Goal: Check status

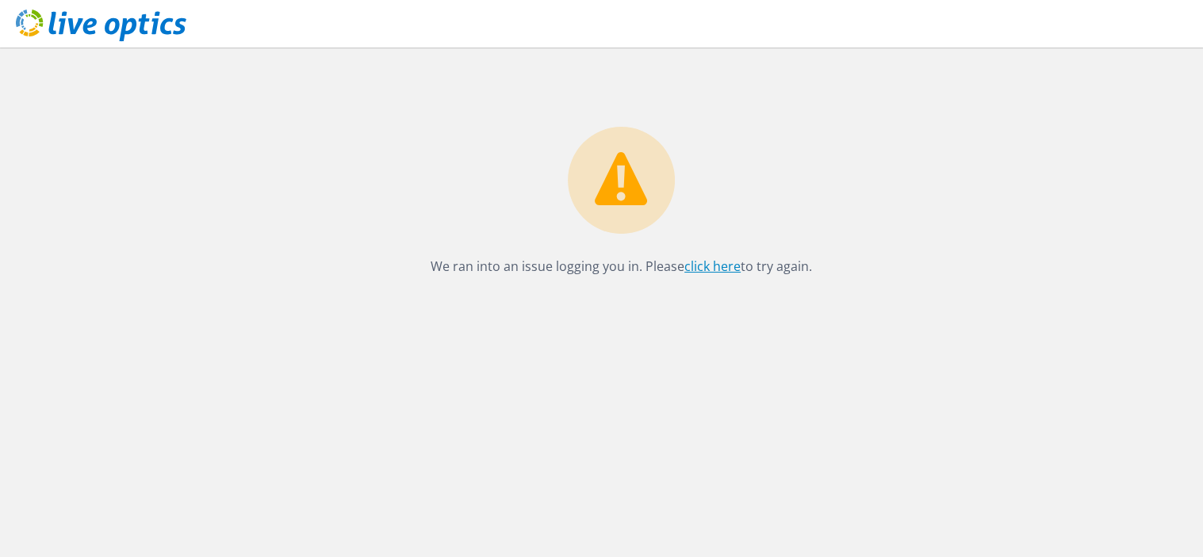
click at [707, 266] on link "click here" at bounding box center [712, 266] width 56 height 17
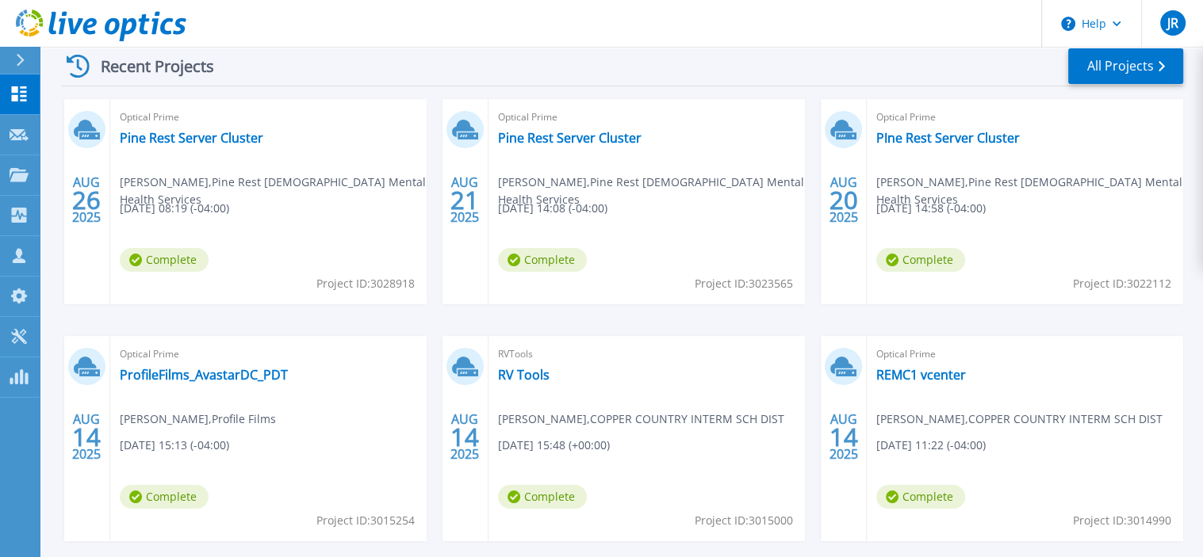
scroll to position [247, 0]
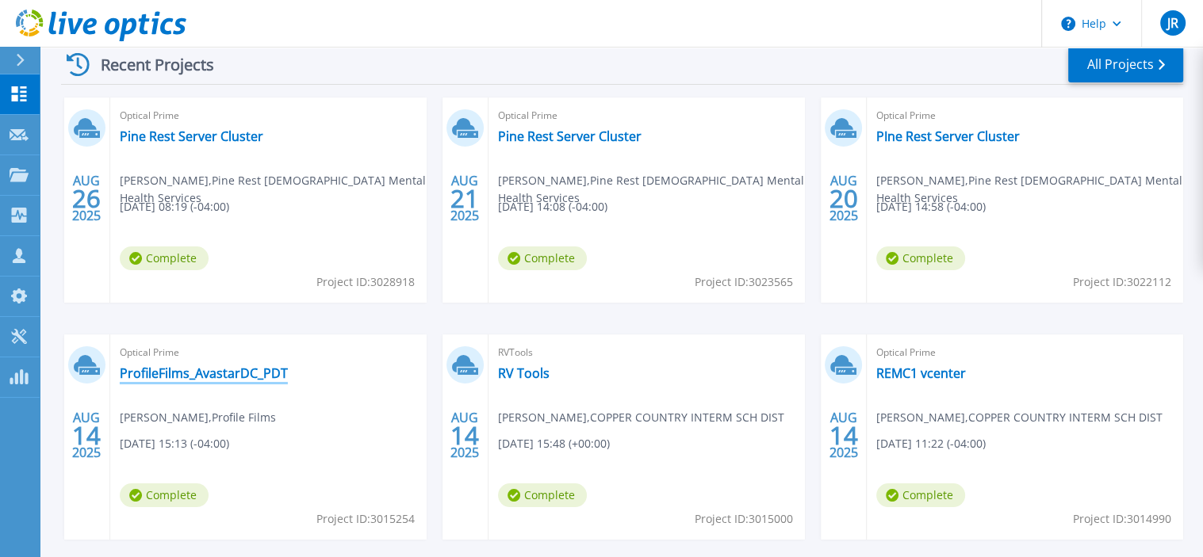
click at [201, 369] on link "ProfileFilms_AvastarDC_PDT" at bounding box center [204, 373] width 168 height 16
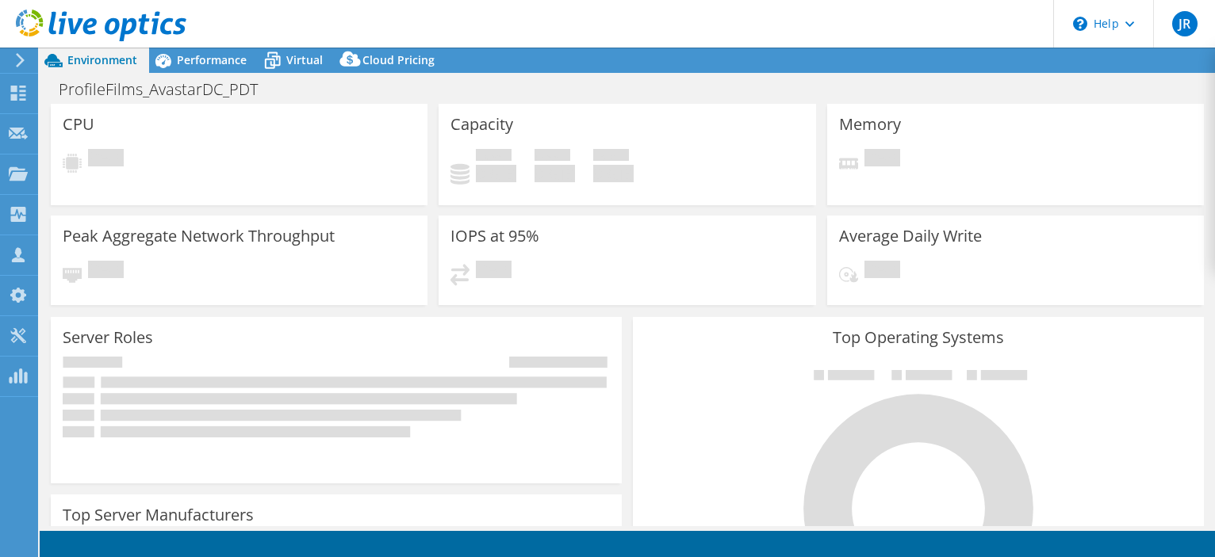
select select "USD"
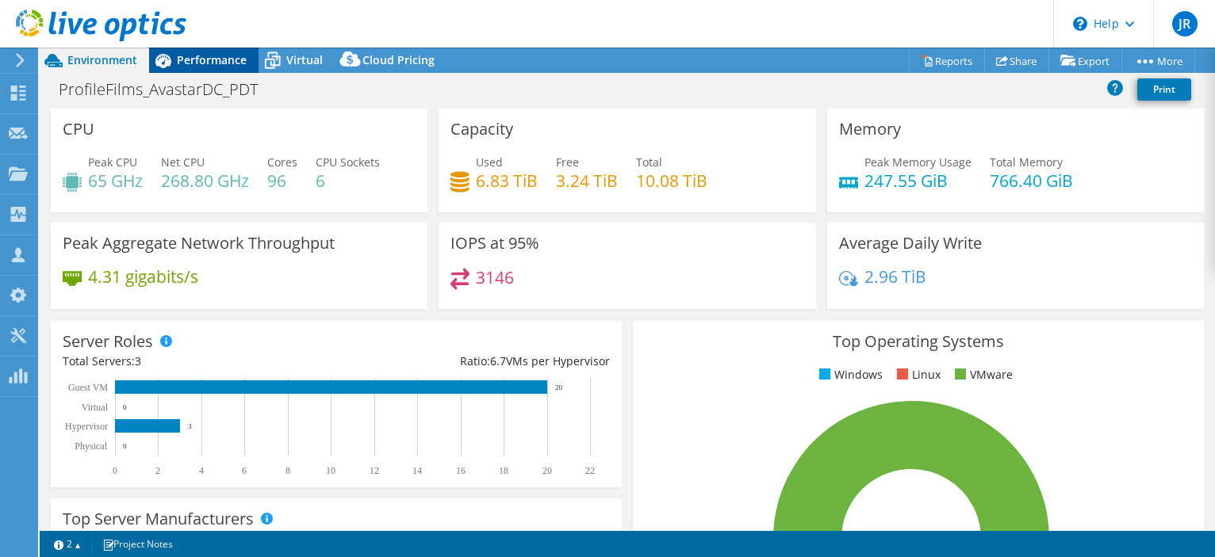
click at [214, 63] on span "Performance" at bounding box center [212, 59] width 70 height 15
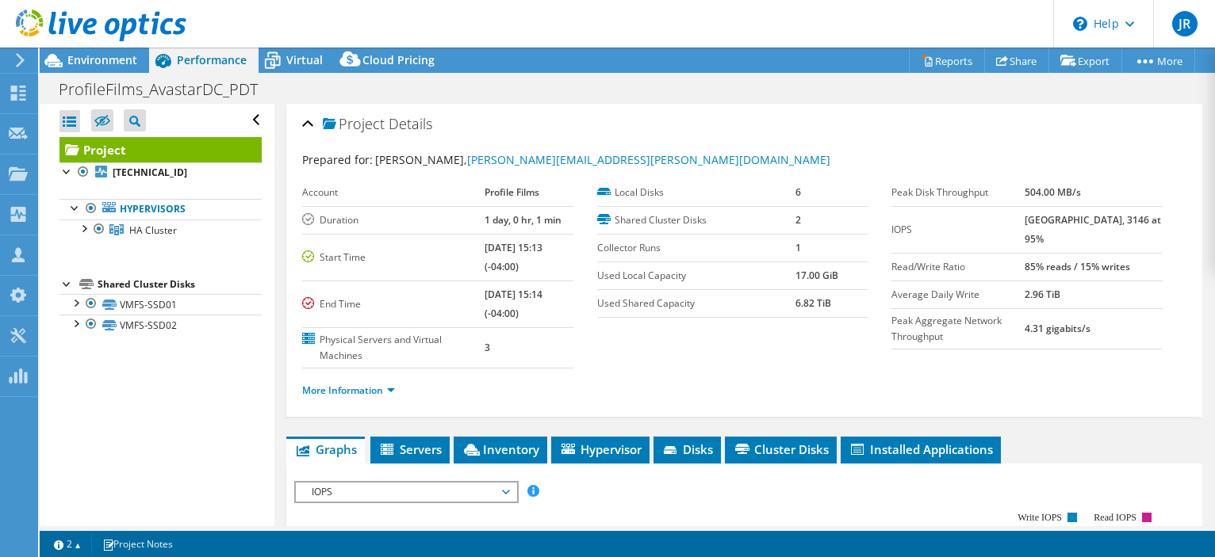
click at [507, 486] on span "IOPS" at bounding box center [406, 492] width 204 height 19
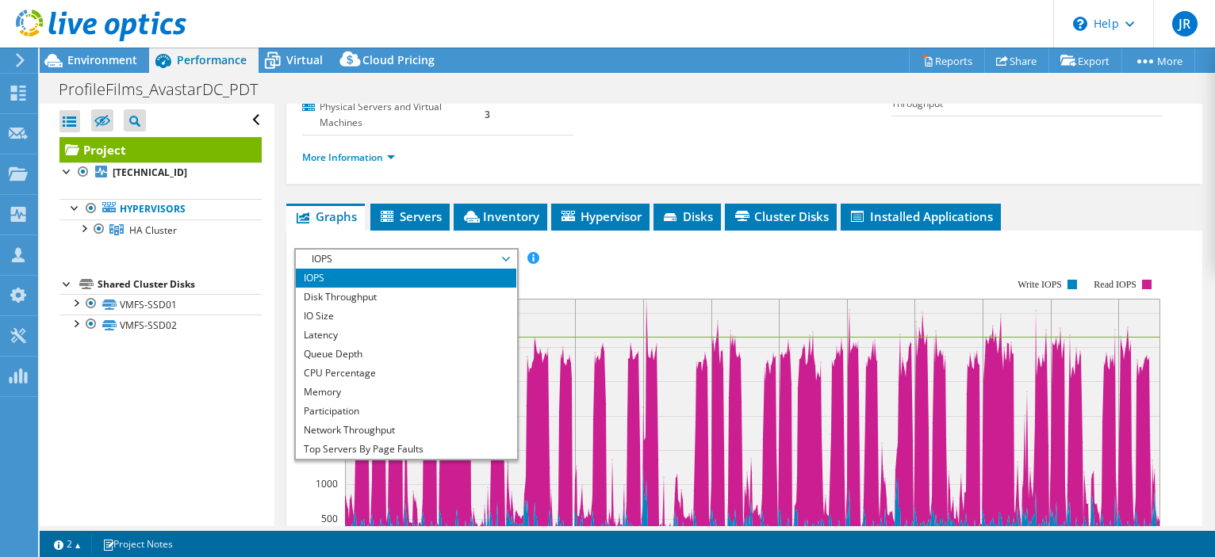
scroll to position [235, 0]
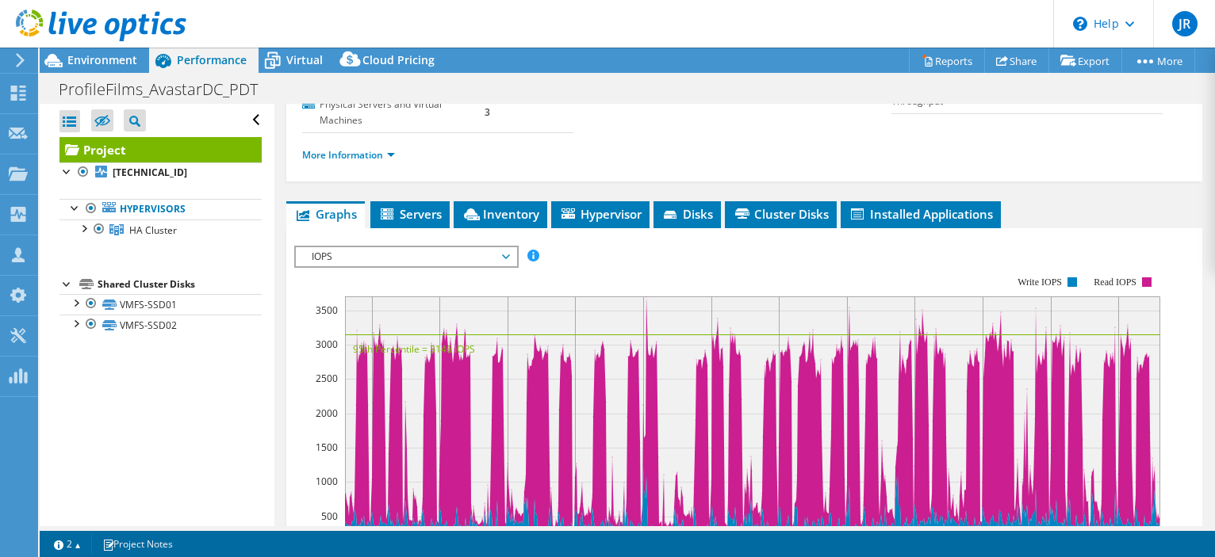
click at [505, 255] on span "IOPS" at bounding box center [406, 256] width 204 height 19
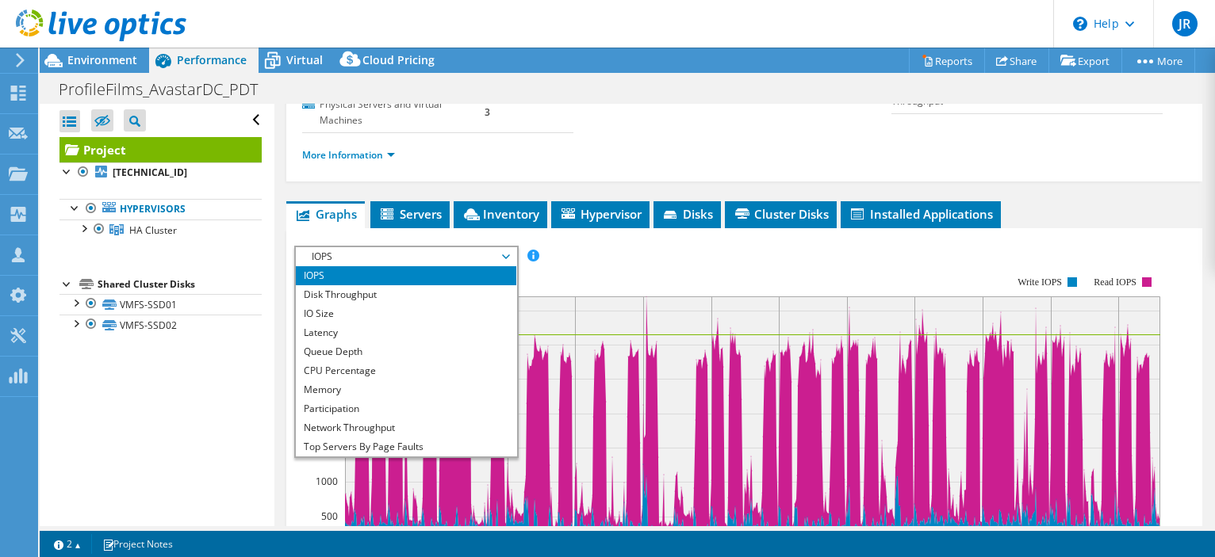
scroll to position [57, 0]
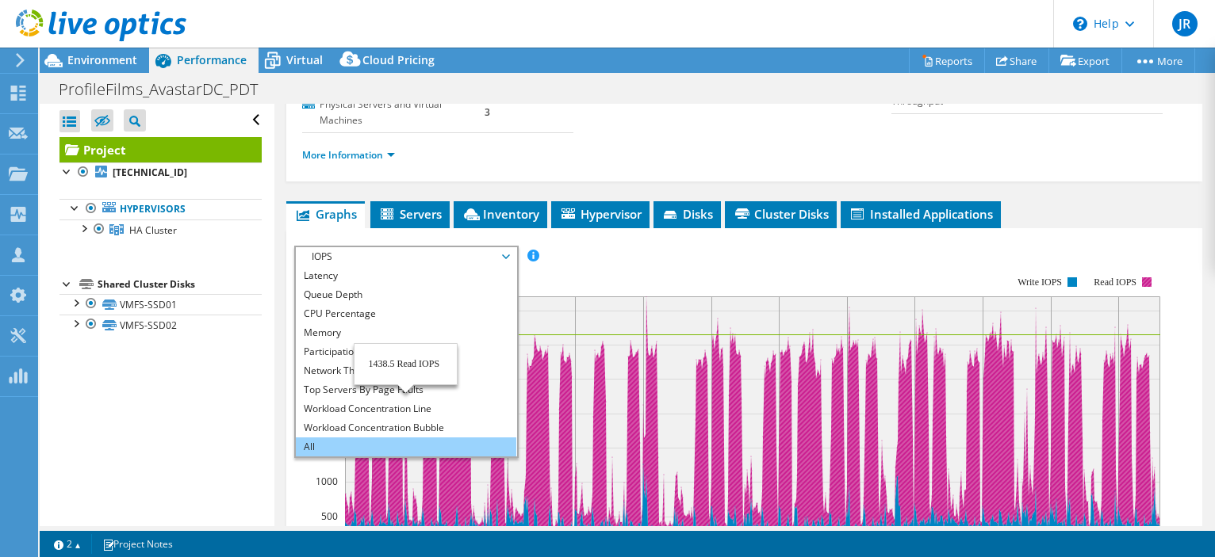
click at [414, 440] on li "All" at bounding box center [406, 447] width 220 height 19
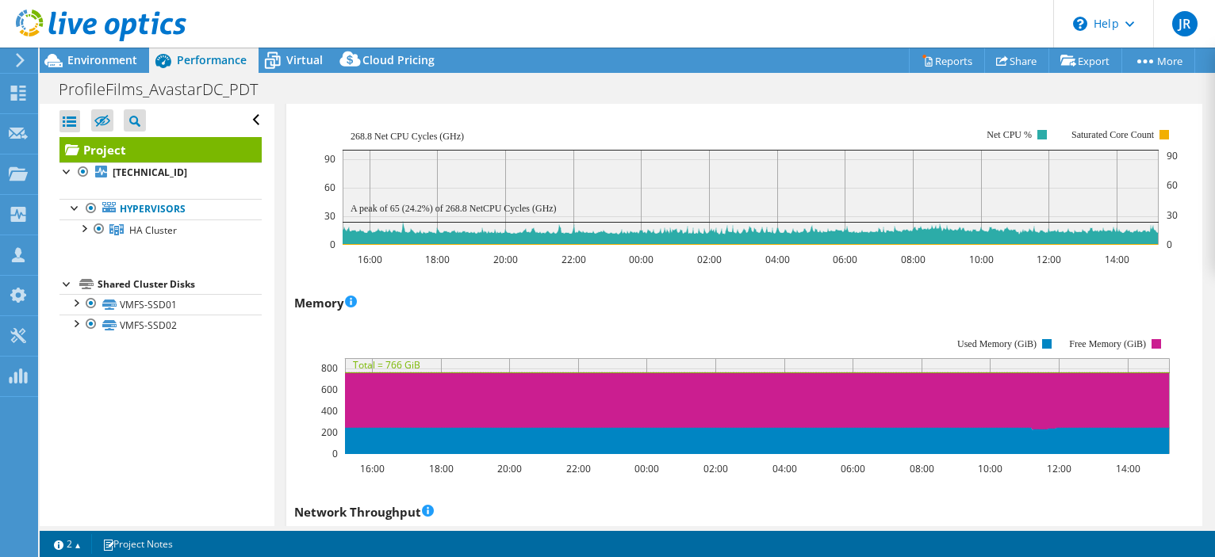
scroll to position [1564, 0]
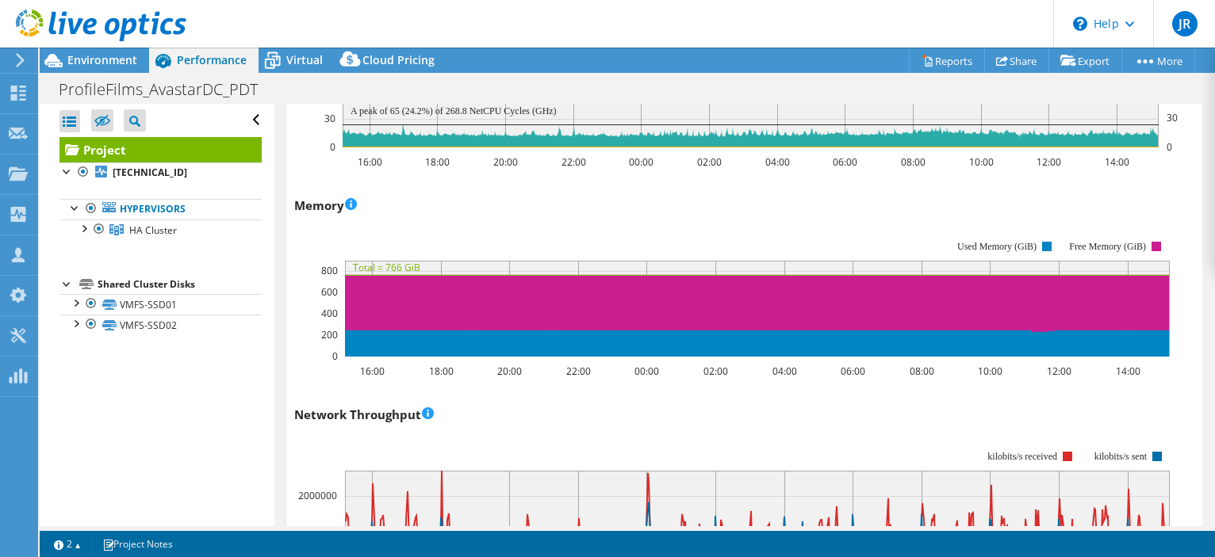
click at [510, 205] on div "Memory 16:00 18:00 20:00 22:00 00:00 02:00 04:00 06:00 08:00 10:00 12:00 14:00 …" at bounding box center [744, 286] width 900 height 186
